Goal: Task Accomplishment & Management: Manage account settings

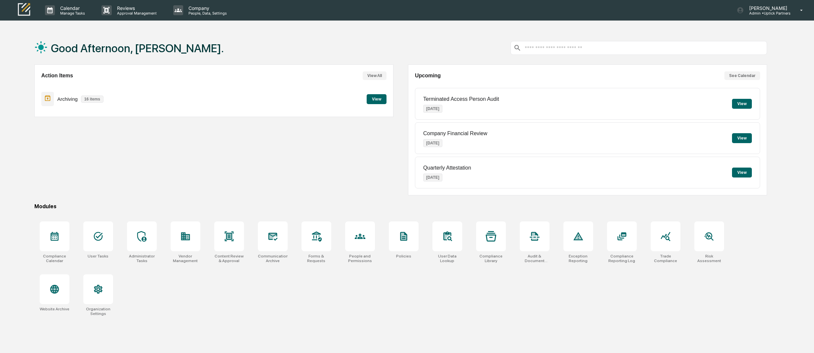
click at [66, 98] on p "Archiving" at bounding box center [67, 99] width 21 height 6
click at [380, 98] on button "View" at bounding box center [377, 99] width 20 height 10
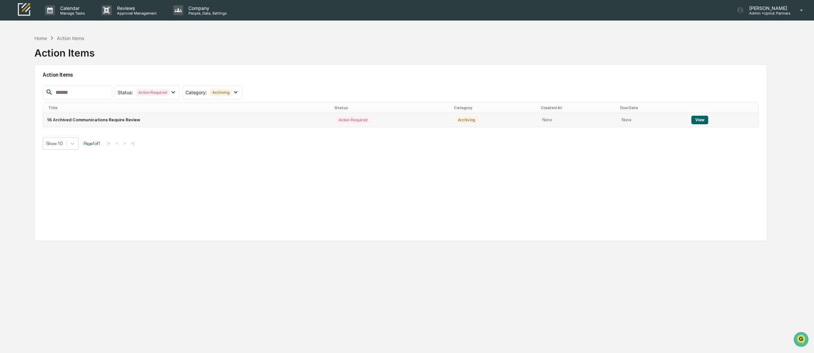
click at [97, 120] on td "16 Archived Communications Require Review" at bounding box center [187, 120] width 289 height 14
click at [703, 118] on button "View" at bounding box center [700, 120] width 17 height 9
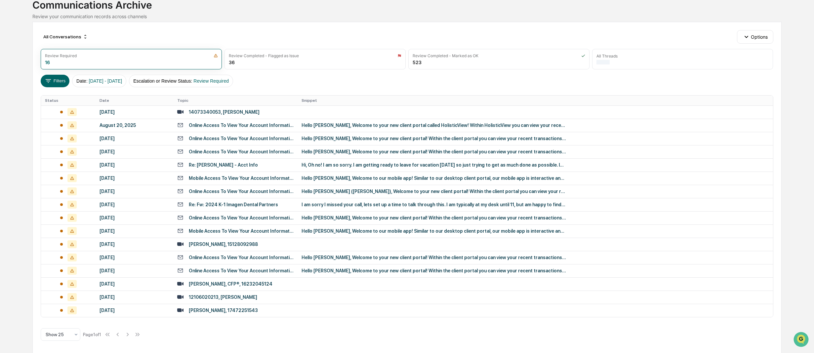
scroll to position [47, 0]
click at [272, 58] on div "Review Completed - Flagged as Issue 36" at bounding box center [315, 59] width 181 height 21
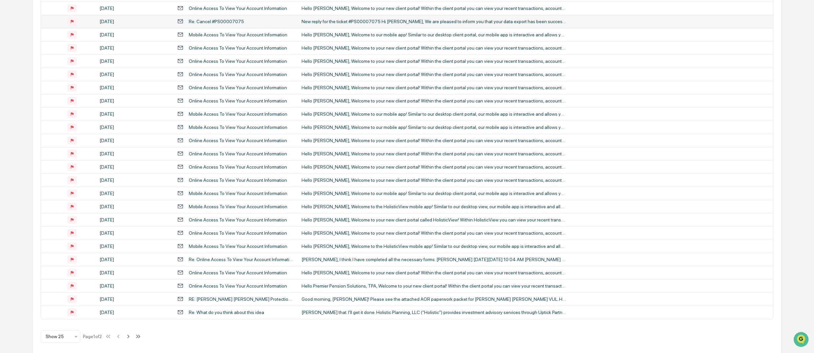
scroll to position [166, 0]
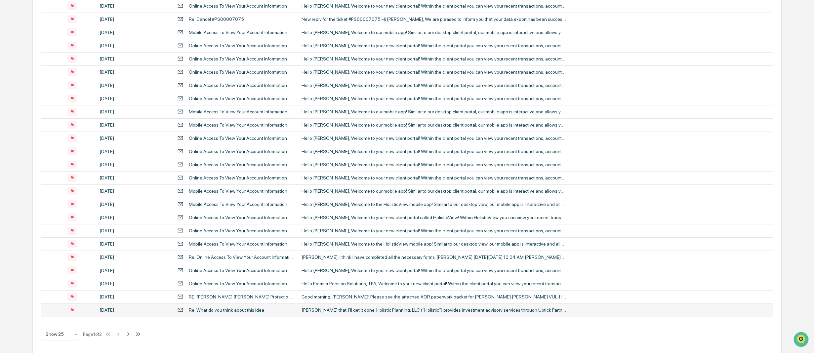
click at [246, 310] on div "Re: What do you think about this idea" at bounding box center [226, 310] width 75 height 5
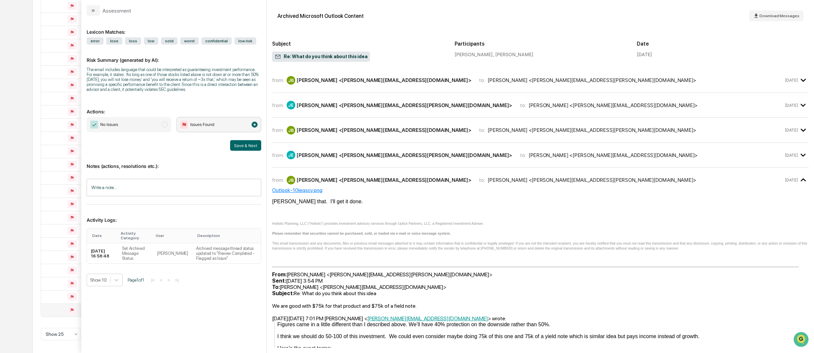
click at [93, 11] on icon "modal" at bounding box center [93, 10] width 5 height 5
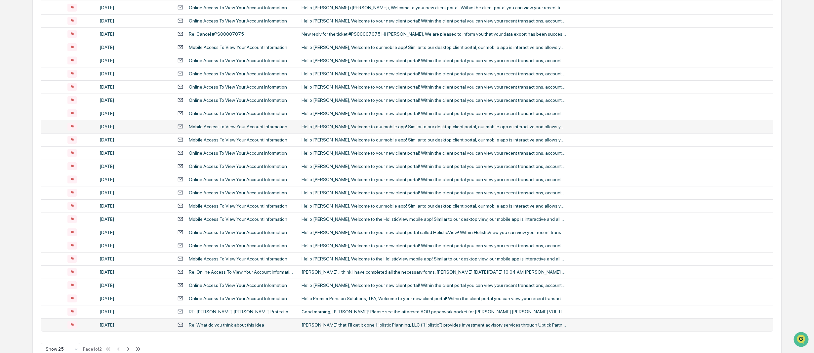
scroll to position [166, 0]
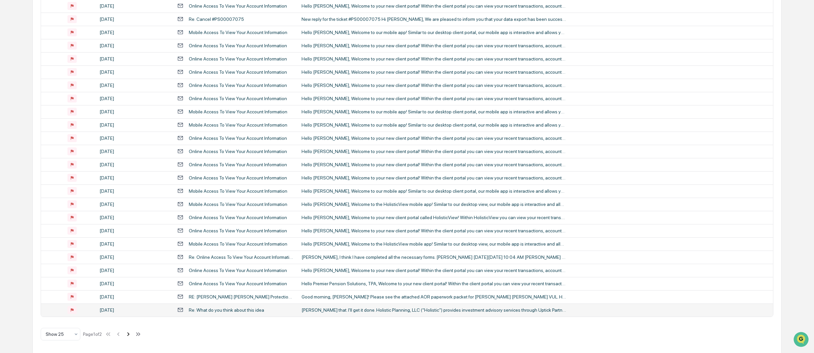
click at [132, 332] on icon at bounding box center [128, 334] width 7 height 7
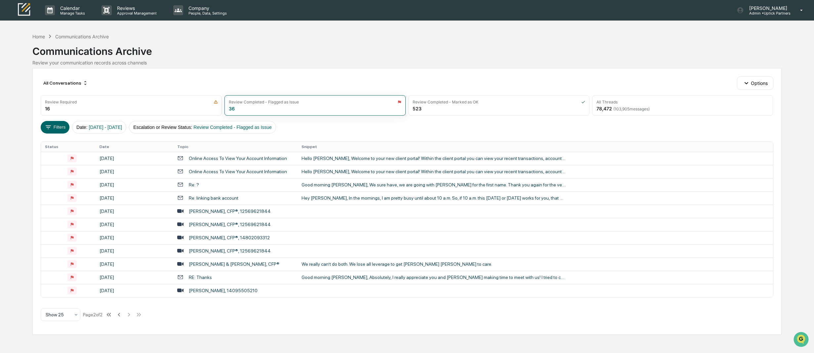
scroll to position [0, 0]
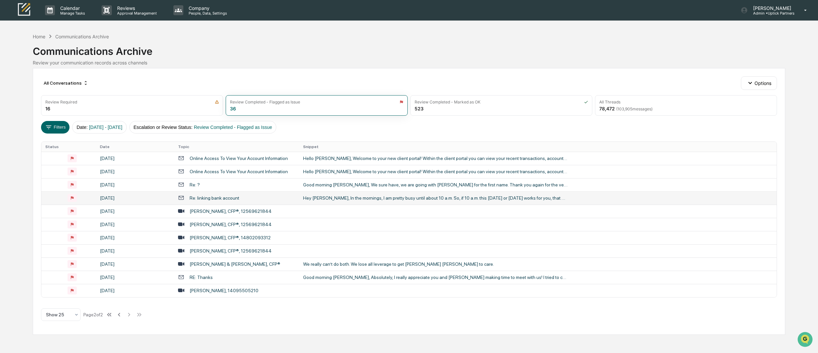
click at [238, 198] on div "Re: linking bank account" at bounding box center [236, 198] width 117 height 6
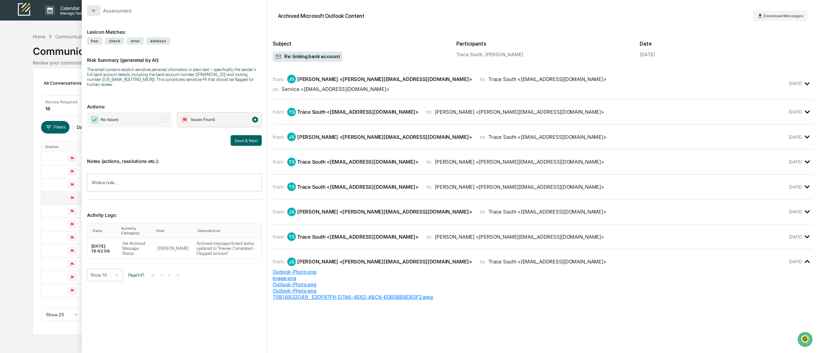
click at [95, 12] on icon "modal" at bounding box center [93, 10] width 5 height 5
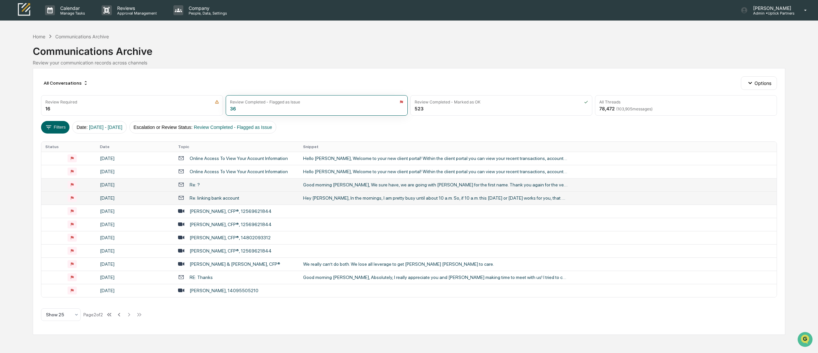
click at [218, 183] on div "Re: ?" at bounding box center [236, 185] width 117 height 6
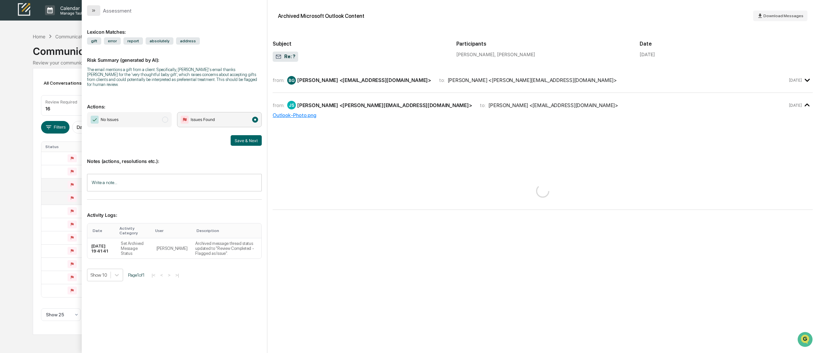
click at [91, 8] on button "modal" at bounding box center [93, 10] width 13 height 11
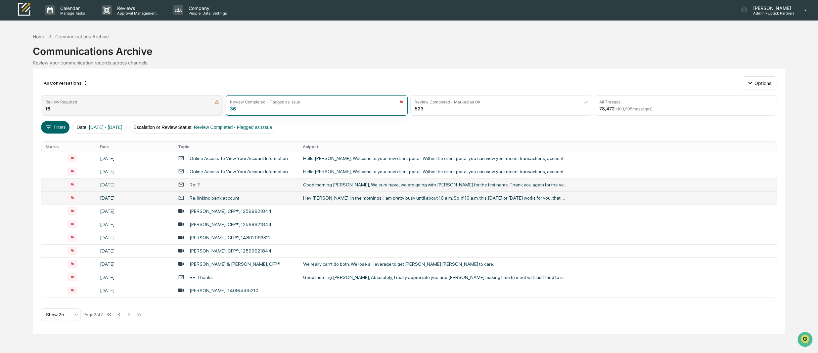
click at [176, 104] on div "Review Required 16" at bounding box center [132, 105] width 182 height 21
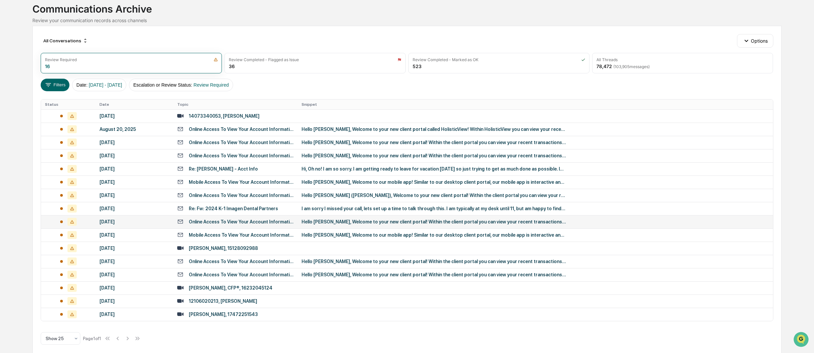
scroll to position [47, 0]
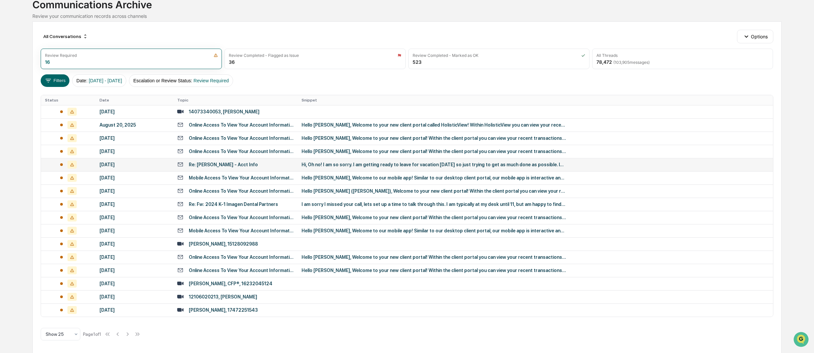
click at [289, 163] on div "Re: [PERSON_NAME] - Acct Info" at bounding box center [235, 164] width 117 height 6
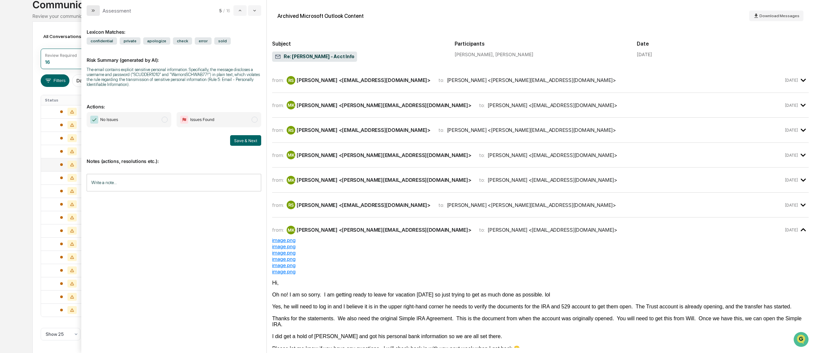
click at [91, 10] on icon "modal" at bounding box center [93, 10] width 5 height 5
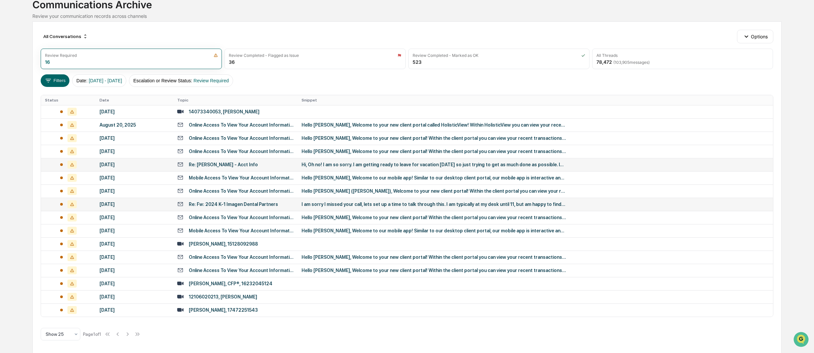
click at [319, 203] on div "I am sorry I missed your call, lets set up a time to talk through this. I am ty…" at bounding box center [434, 204] width 265 height 5
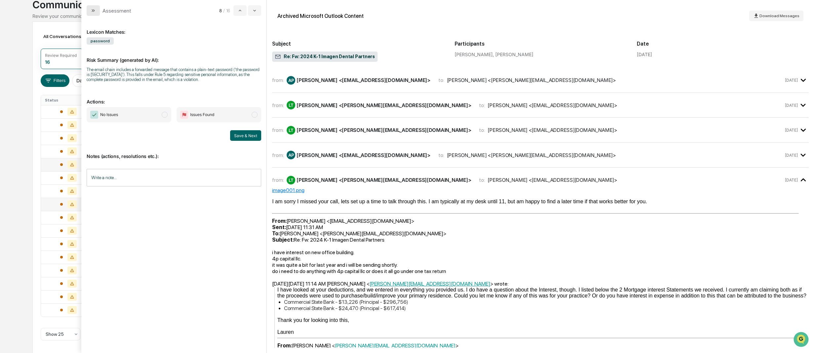
click at [94, 13] on icon "modal" at bounding box center [93, 10] width 5 height 5
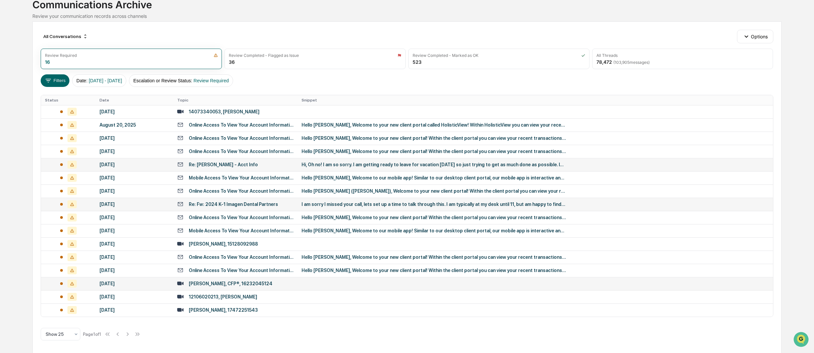
click at [263, 283] on div "[PERSON_NAME], CFP®, 16232045124" at bounding box center [231, 283] width 84 height 5
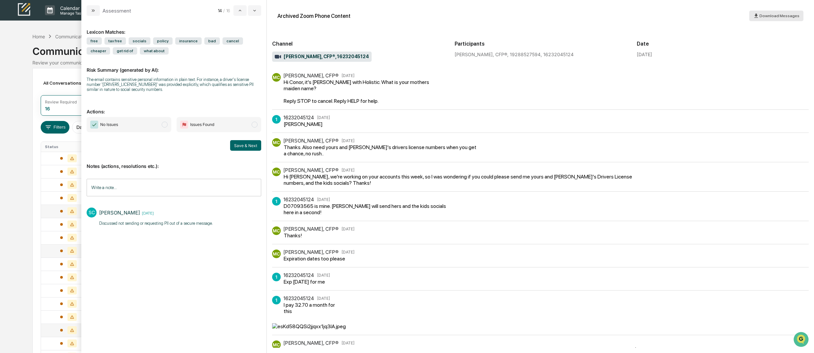
click at [774, 15] on span "Download Messages" at bounding box center [780, 16] width 40 height 5
click at [564, 110] on hr "modal" at bounding box center [540, 110] width 537 height 0
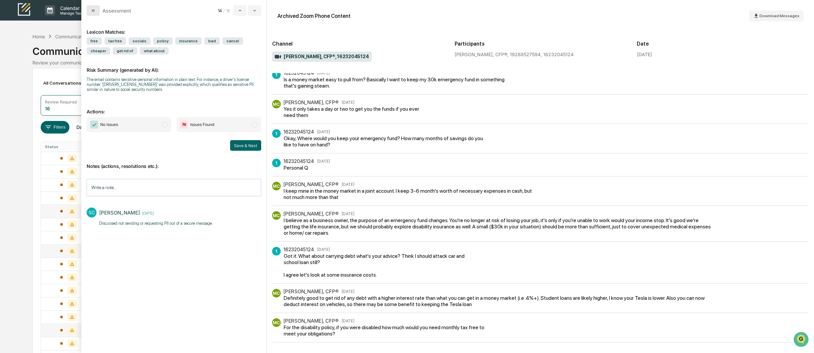
click at [90, 11] on button "modal" at bounding box center [93, 10] width 13 height 11
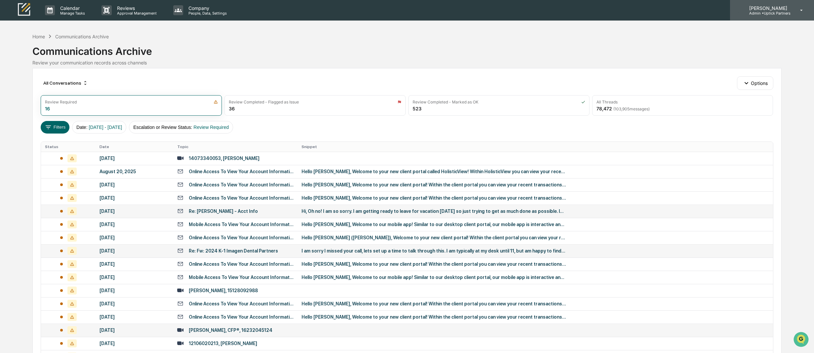
click at [802, 9] on icon at bounding box center [802, 10] width 12 height 6
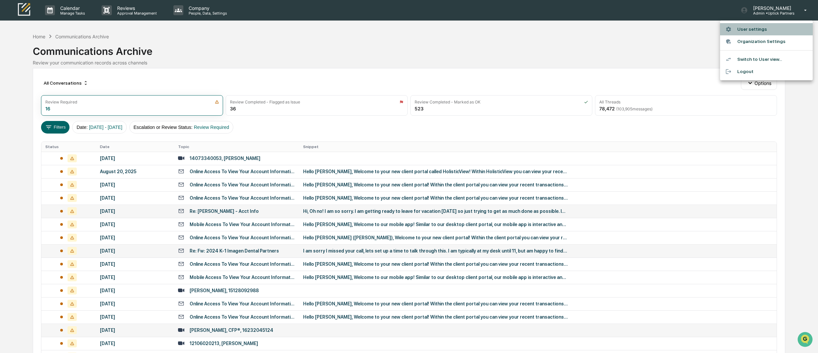
click at [759, 31] on li "User settings" at bounding box center [766, 29] width 93 height 12
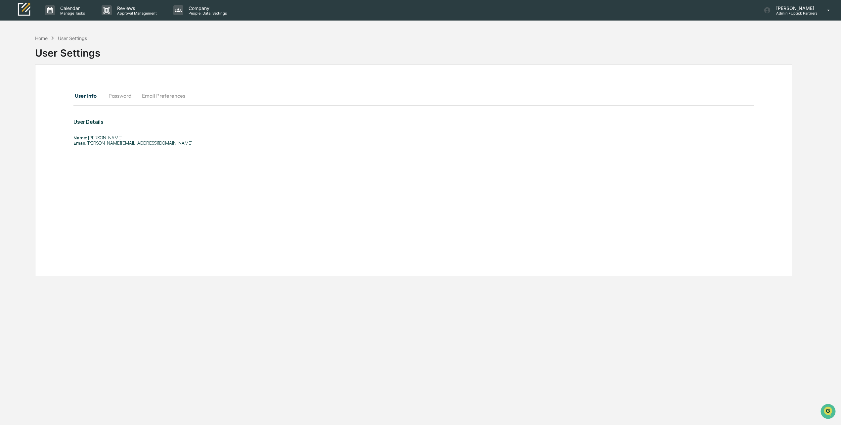
click at [24, 7] on img at bounding box center [24, 10] width 16 height 16
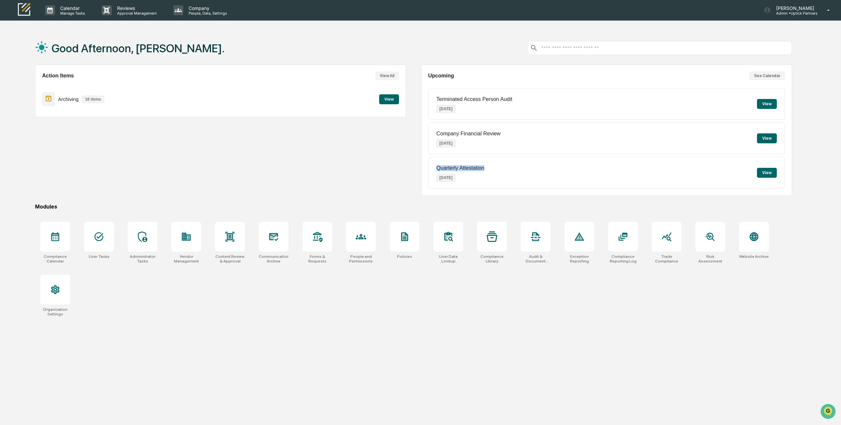
drag, startPoint x: 433, startPoint y: 168, endPoint x: 494, endPoint y: 170, distance: 60.6
click at [494, 170] on div "Quarterly Attestation Sep 1, 2025 View" at bounding box center [606, 173] width 357 height 32
drag, startPoint x: 816, startPoint y: 7, endPoint x: 743, endPoint y: -20, distance: 77.8
click at [743, 0] on html "Calendar Manage Tasks Reviews Approval Management Company People, Data, Setting…" at bounding box center [420, 212] width 841 height 425
click at [765, 173] on button "View" at bounding box center [767, 173] width 20 height 10
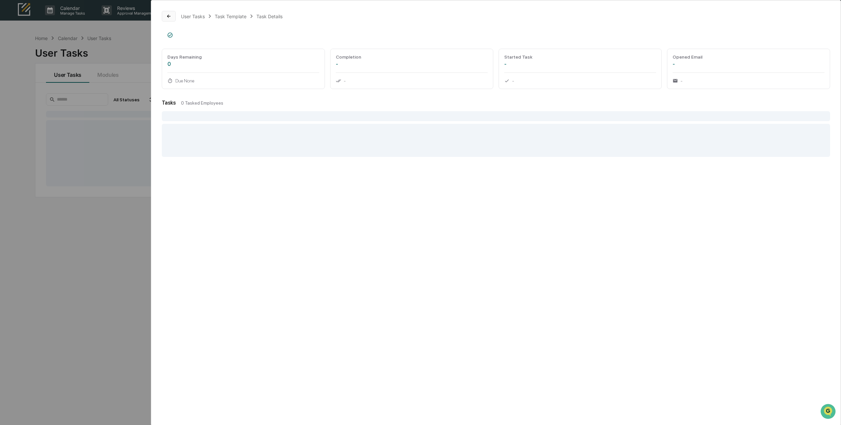
click at [169, 18] on icon at bounding box center [168, 16] width 5 height 5
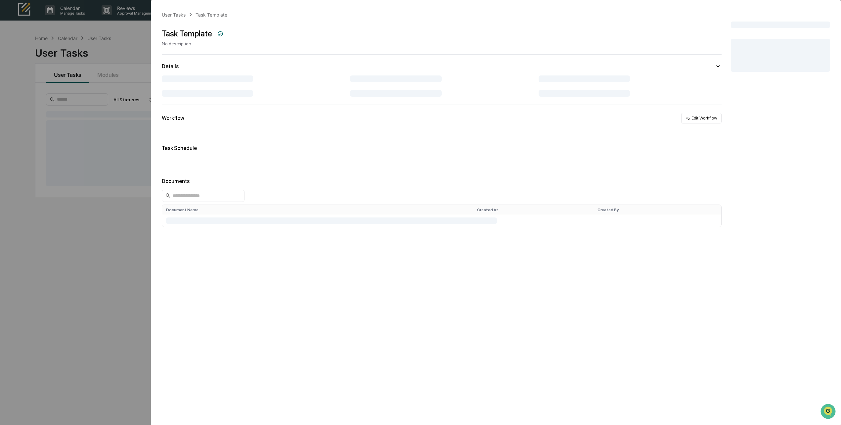
click at [150, 44] on div "User Tasks Task Template Task Template No description Details Workflow Edit Wor…" at bounding box center [420, 212] width 841 height 425
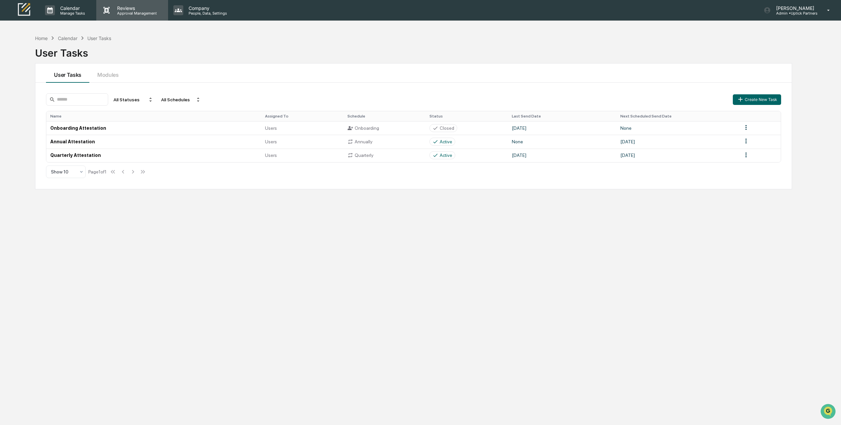
click at [118, 11] on p "Approval Management" at bounding box center [136, 13] width 48 height 5
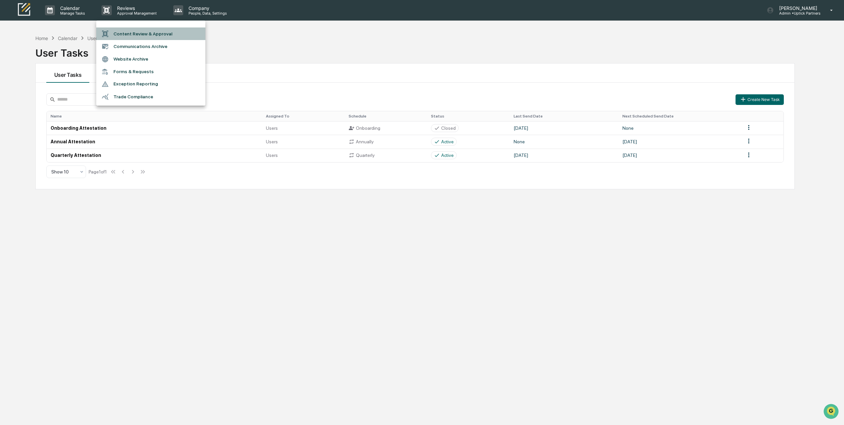
click at [159, 34] on li "Content Review & Approval" at bounding box center [150, 33] width 109 height 13
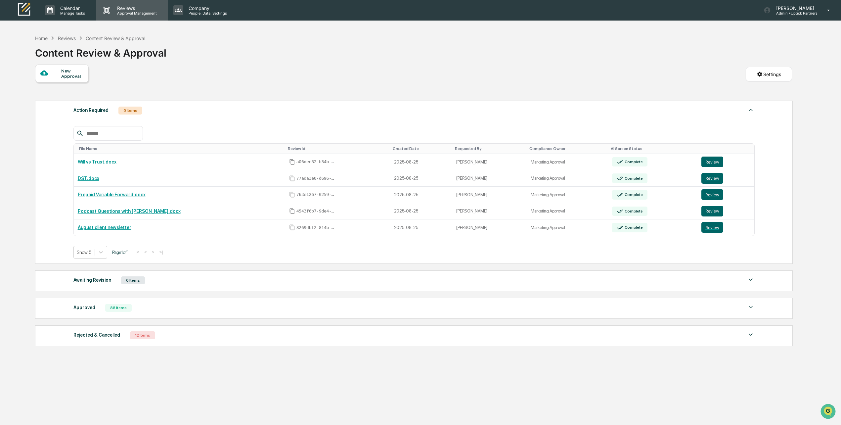
click at [120, 11] on p "Approval Management" at bounding box center [136, 13] width 48 height 5
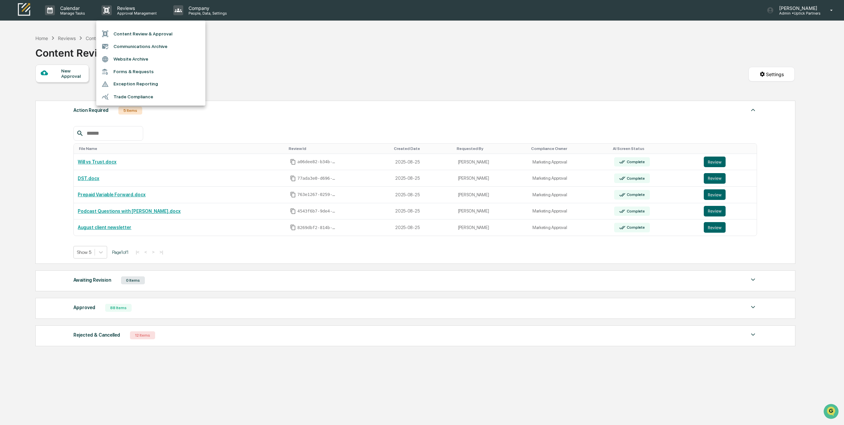
click at [263, 68] on div at bounding box center [422, 212] width 844 height 425
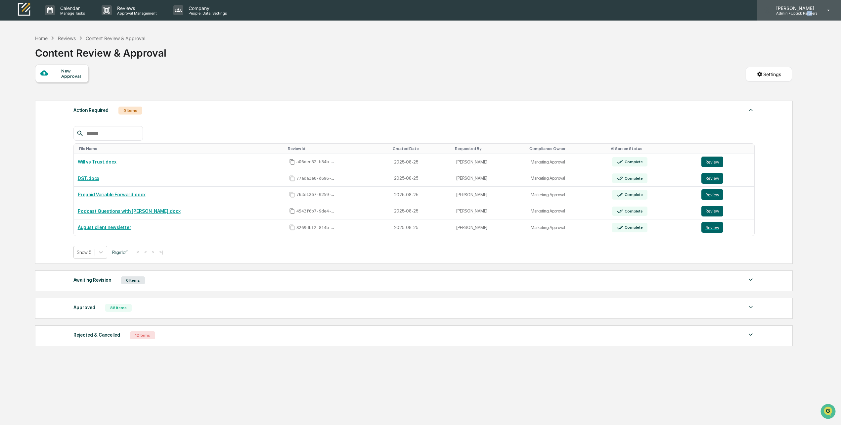
drag, startPoint x: 812, startPoint y: 15, endPoint x: 806, endPoint y: 15, distance: 5.3
click at [806, 15] on div "Claire Bivins Admin • Uptick Partners" at bounding box center [799, 10] width 84 height 21
drag, startPoint x: 806, startPoint y: 15, endPoint x: 769, endPoint y: 27, distance: 39.5
click at [769, 27] on li "User settings" at bounding box center [792, 29] width 93 height 12
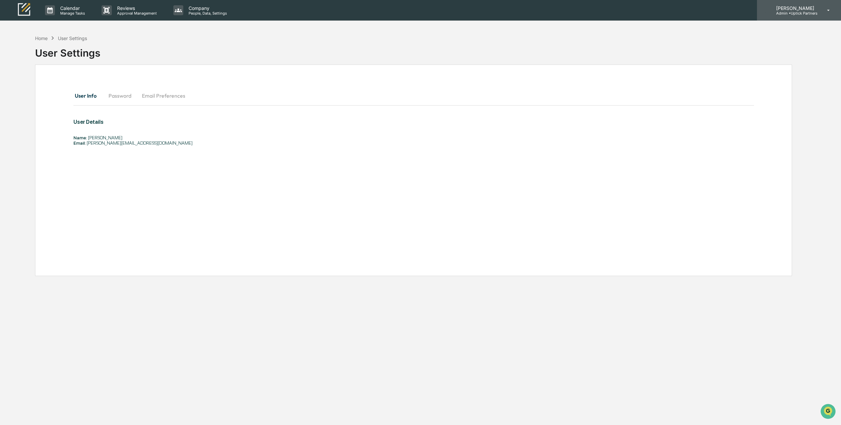
click at [813, 12] on p "Admin • Uptick Partners" at bounding box center [794, 13] width 47 height 5
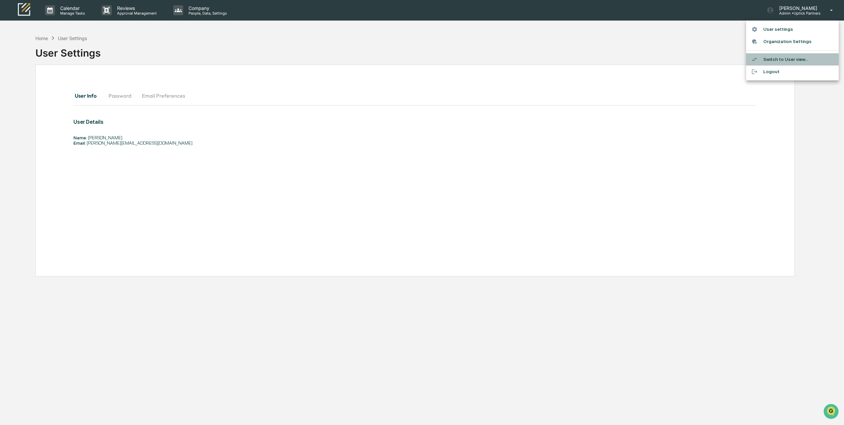
click at [774, 60] on li "Switch to User view..." at bounding box center [792, 59] width 93 height 12
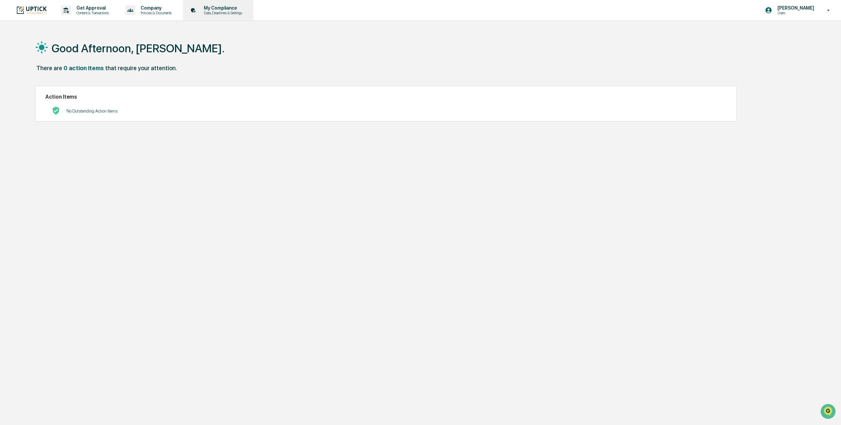
click at [218, 11] on p "Data, Deadlines & Settings" at bounding box center [221, 13] width 47 height 5
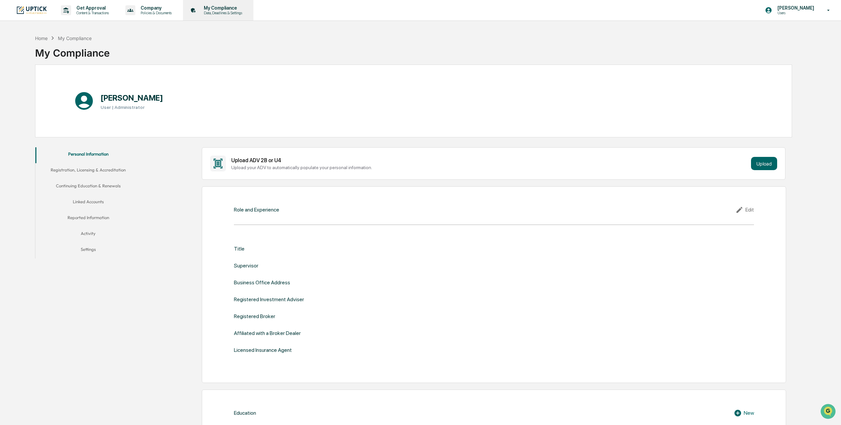
click at [210, 11] on p "Data, Deadlines & Settings" at bounding box center [221, 13] width 47 height 5
click at [86, 12] on p "Content & Transactions" at bounding box center [91, 13] width 41 height 5
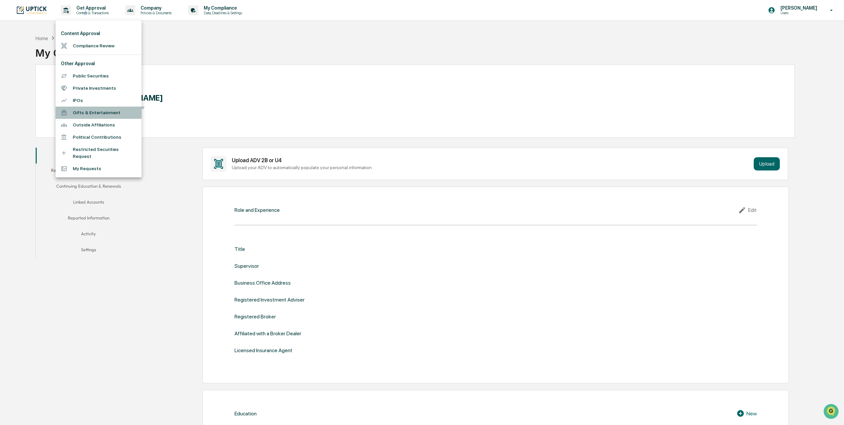
click at [104, 112] on li "Gifts & Entertainment" at bounding box center [99, 113] width 86 height 12
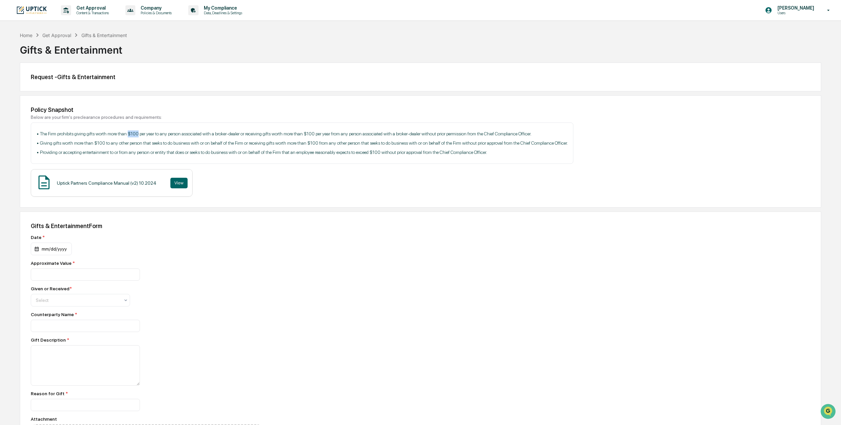
drag, startPoint x: 128, startPoint y: 133, endPoint x: 137, endPoint y: 134, distance: 9.6
click at [137, 134] on p "• The Firm prohibits giving gifts worth more than $100 per year to any person a…" at bounding box center [301, 133] width 531 height 7
click at [592, 328] on div "Gifts & Entertainment Form Date * mm/dd/yyyy Approximate Value * Given or Recei…" at bounding box center [420, 367] width 801 height 312
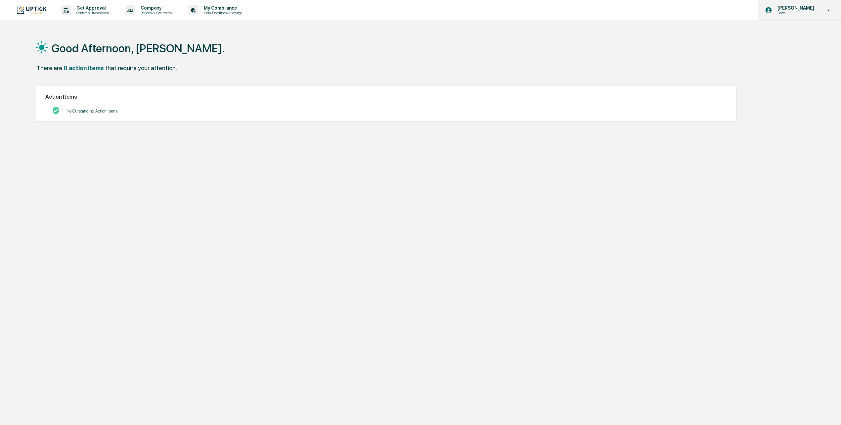
click at [815, 12] on p "Users" at bounding box center [794, 13] width 45 height 5
click at [794, 33] on li "Switch to Admin view..." at bounding box center [792, 33] width 93 height 12
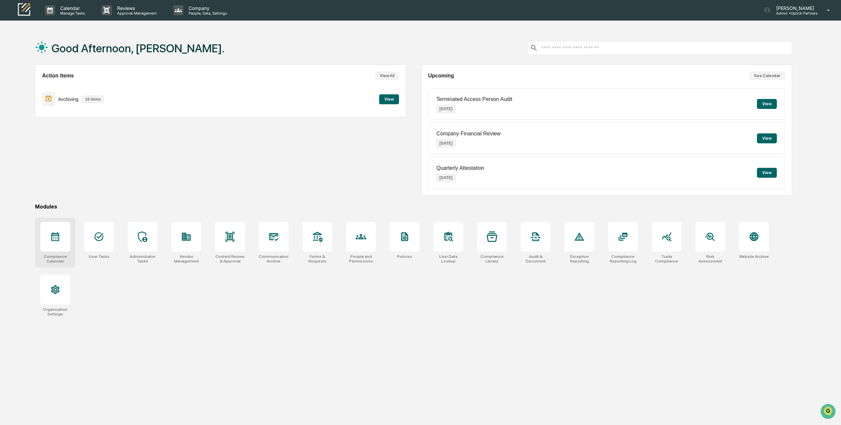
click at [57, 235] on icon at bounding box center [55, 236] width 11 height 11
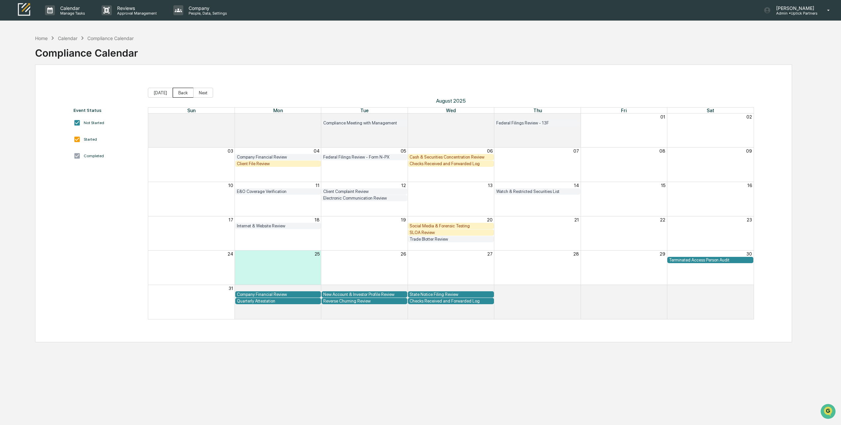
click at [183, 95] on button "Back" at bounding box center [183, 93] width 21 height 10
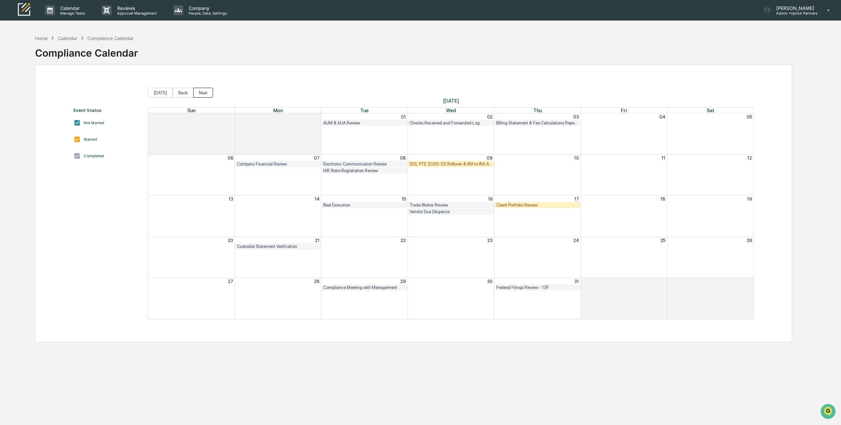
click at [195, 93] on button "Next" at bounding box center [203, 93] width 20 height 10
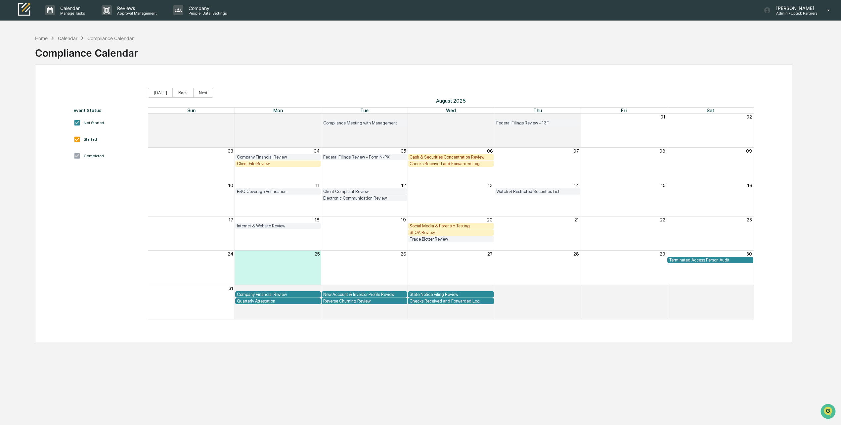
click at [430, 164] on div "Checks Received and Forwarded Log" at bounding box center [451, 163] width 82 height 5
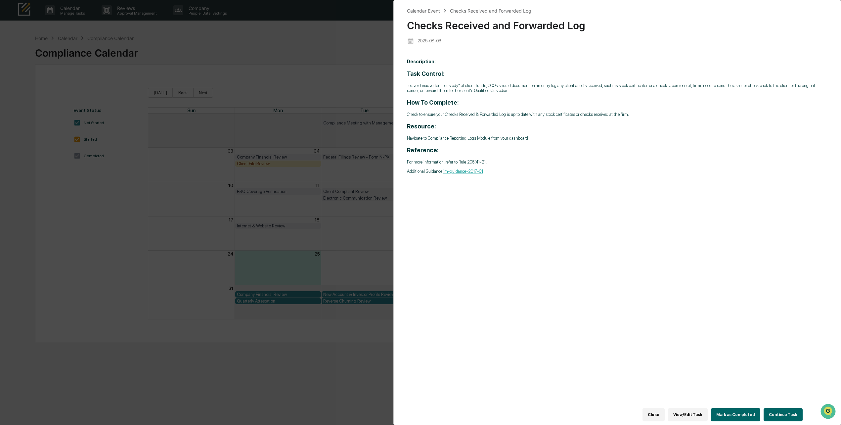
click at [737, 414] on button "Mark as Completed" at bounding box center [735, 414] width 49 height 13
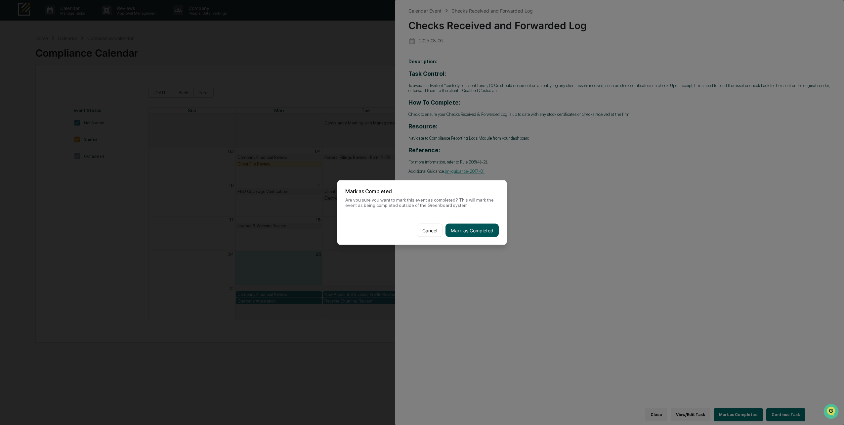
click at [476, 229] on button "Mark as Completed" at bounding box center [472, 230] width 53 height 13
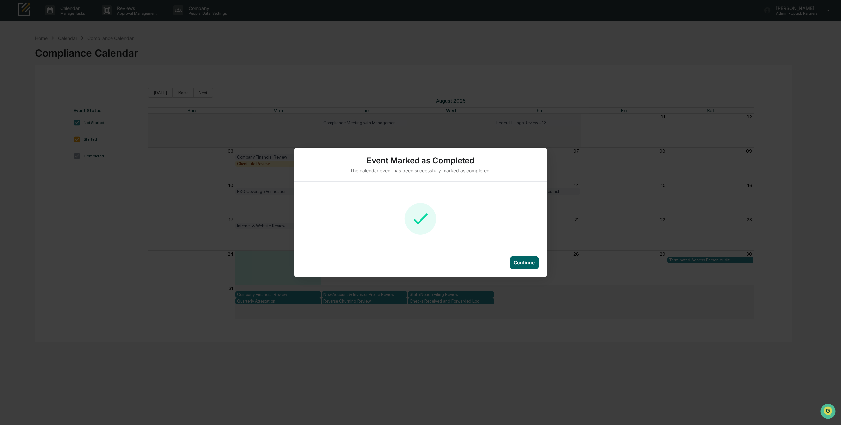
click at [525, 262] on div "Continue" at bounding box center [524, 263] width 21 height 6
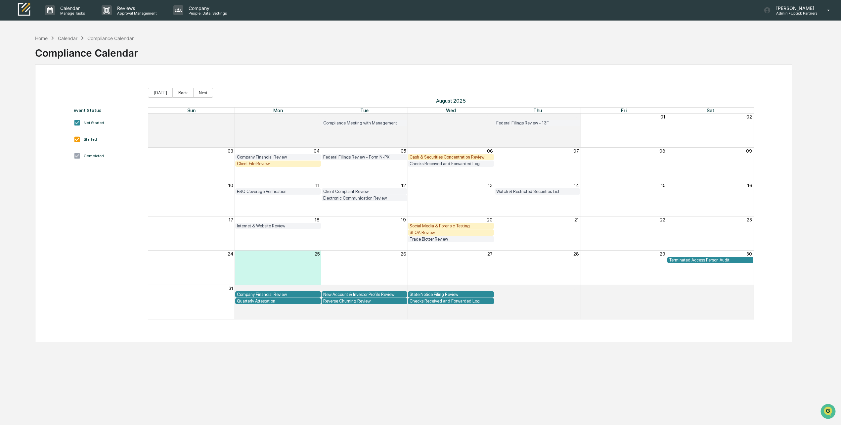
click at [679, 259] on div "Terminated Access Person Audit" at bounding box center [710, 259] width 82 height 5
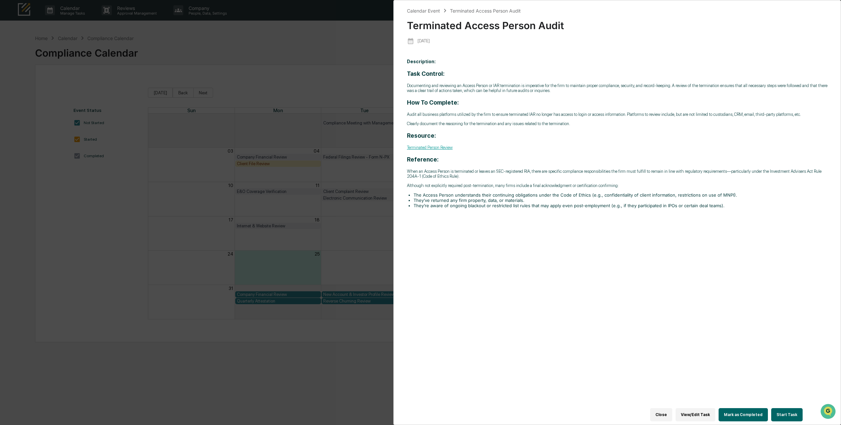
click at [363, 28] on div "Calendar Event Terminated Access Person Audit Terminated Access Person Audit 20…" at bounding box center [420, 212] width 841 height 425
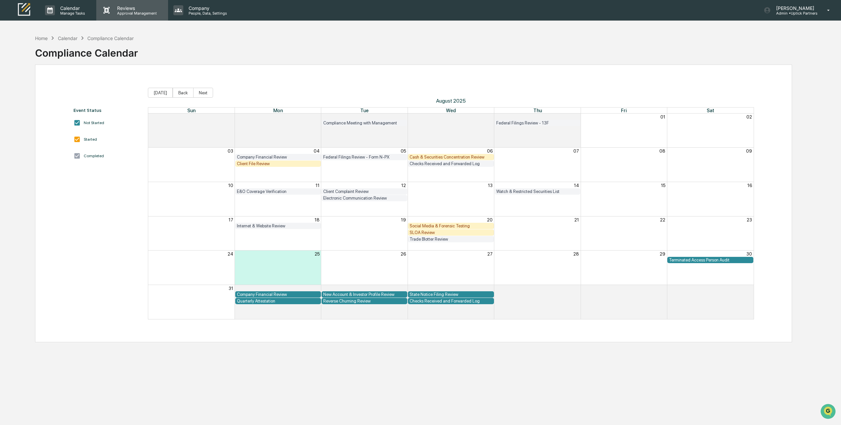
click at [150, 16] on div "Reviews Approval Management" at bounding box center [131, 10] width 71 height 21
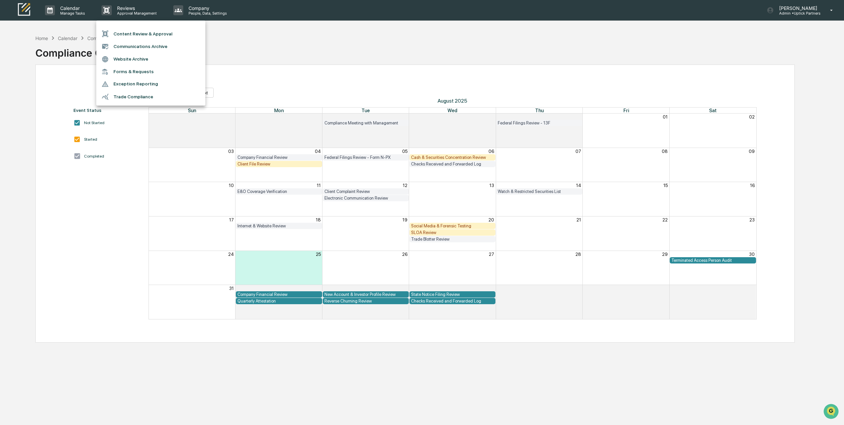
click at [154, 30] on li "Content Review & Approval" at bounding box center [150, 33] width 109 height 13
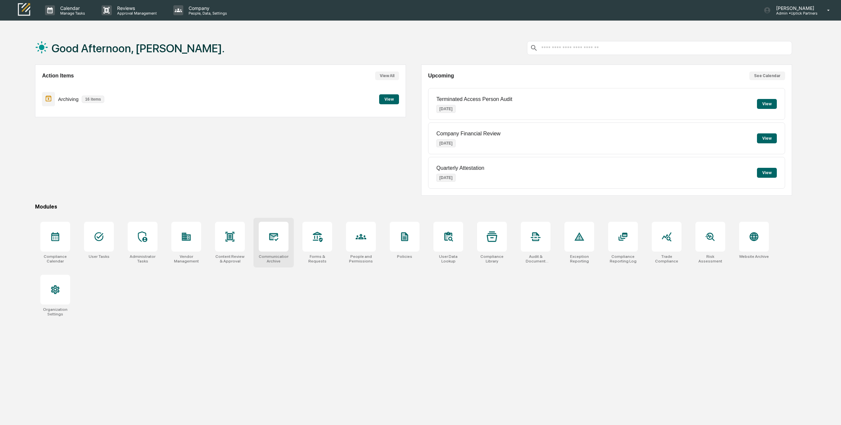
click at [282, 251] on div "Communications Archive" at bounding box center [273, 243] width 40 height 50
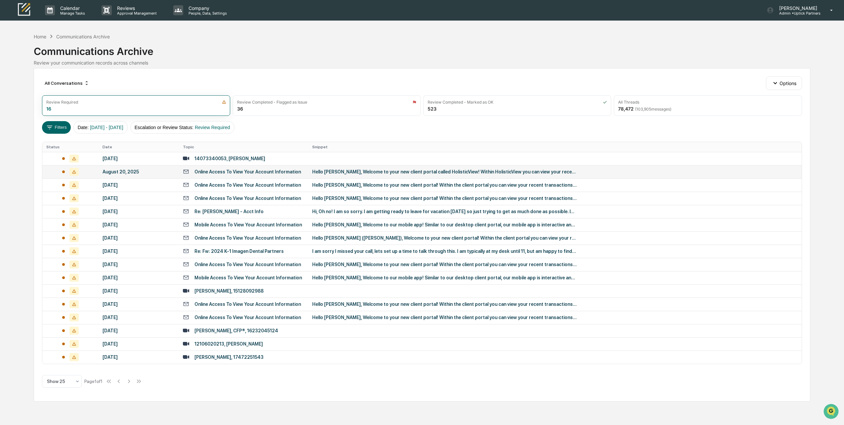
click at [402, 169] on div "Hello [PERSON_NAME], Welcome to your new client portal called HolisticView! Wit…" at bounding box center [444, 171] width 265 height 5
